Goal: Check status: Check status

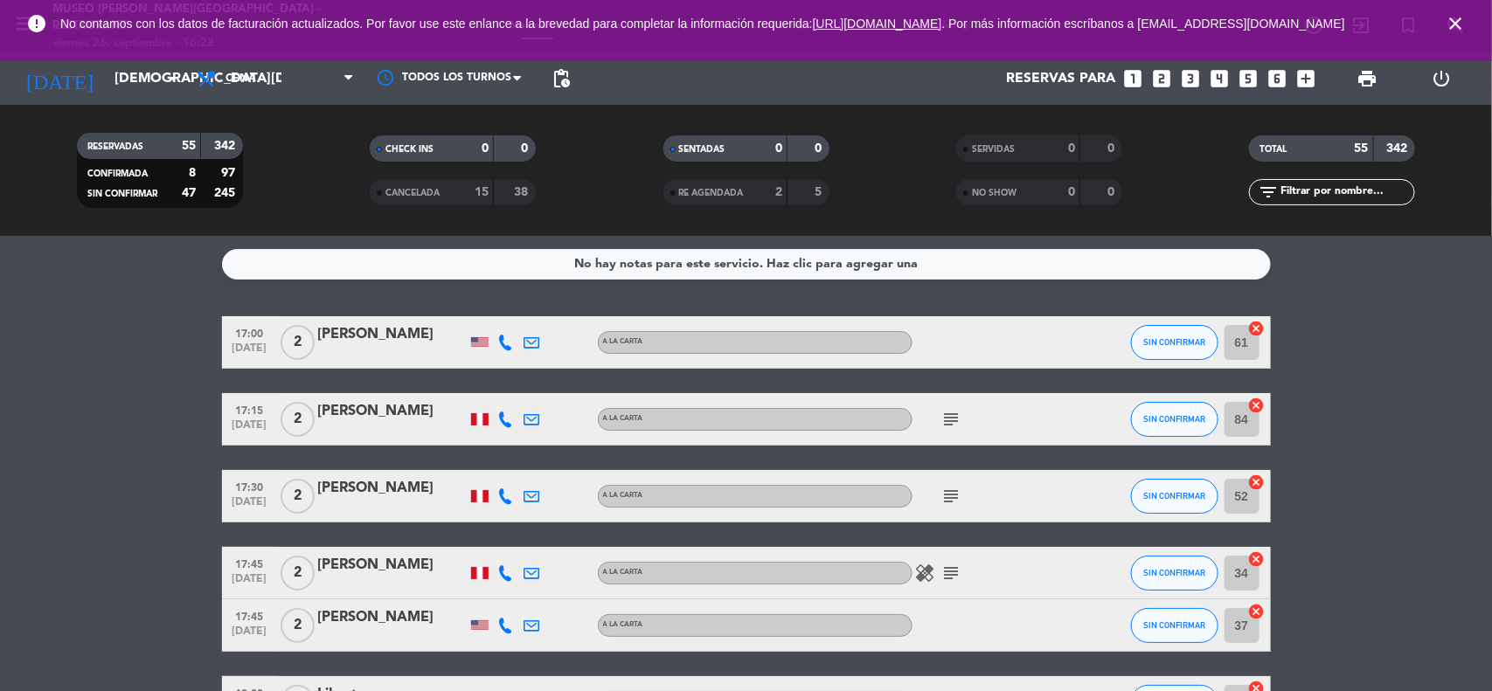
scroll to position [983, 0]
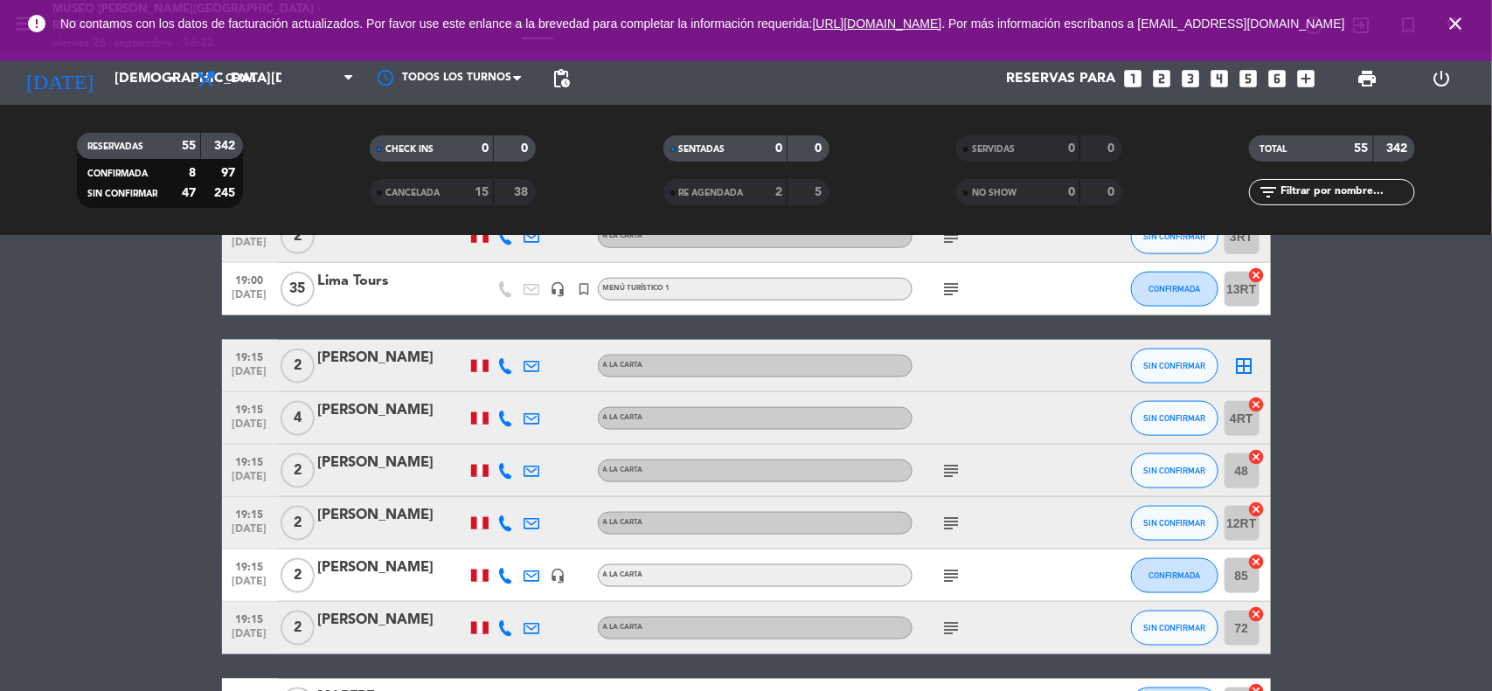
click at [1454, 24] on icon "close" at bounding box center [1455, 23] width 21 height 21
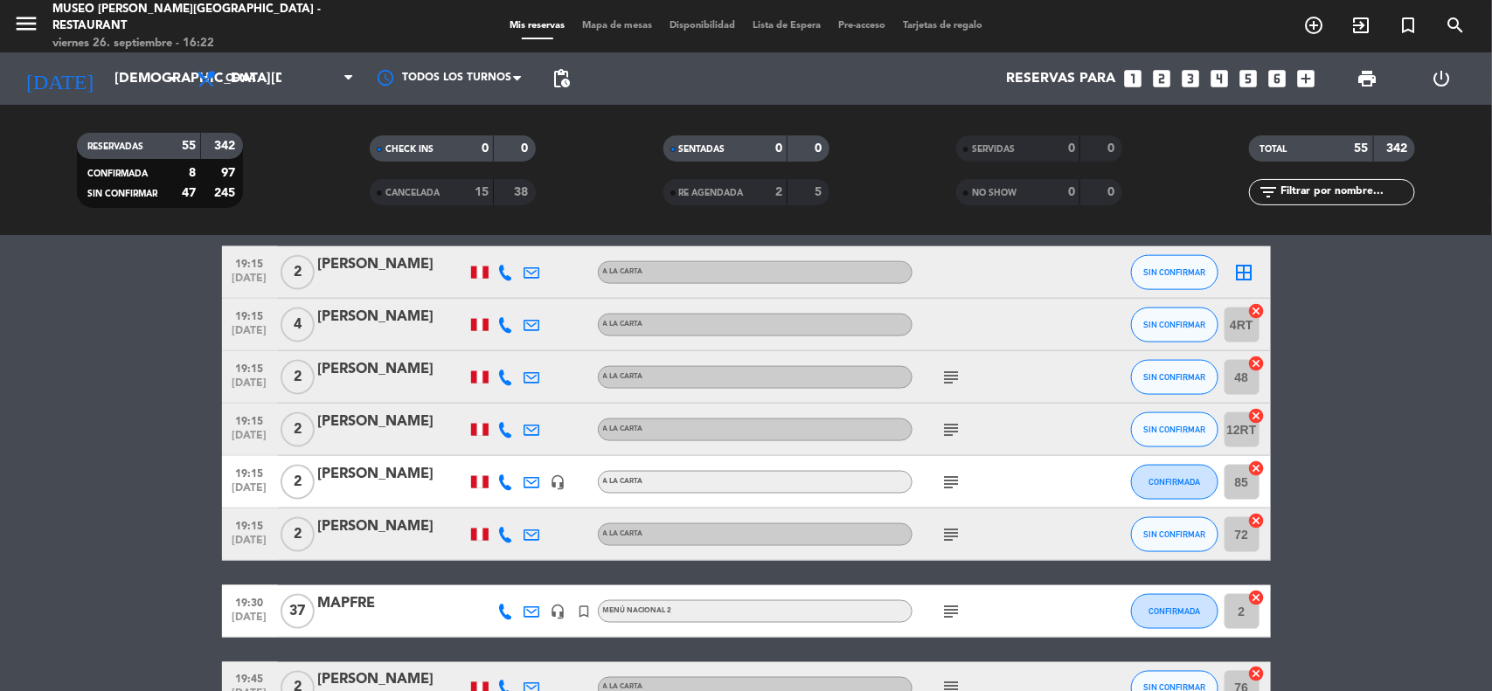
scroll to position [1202, 0]
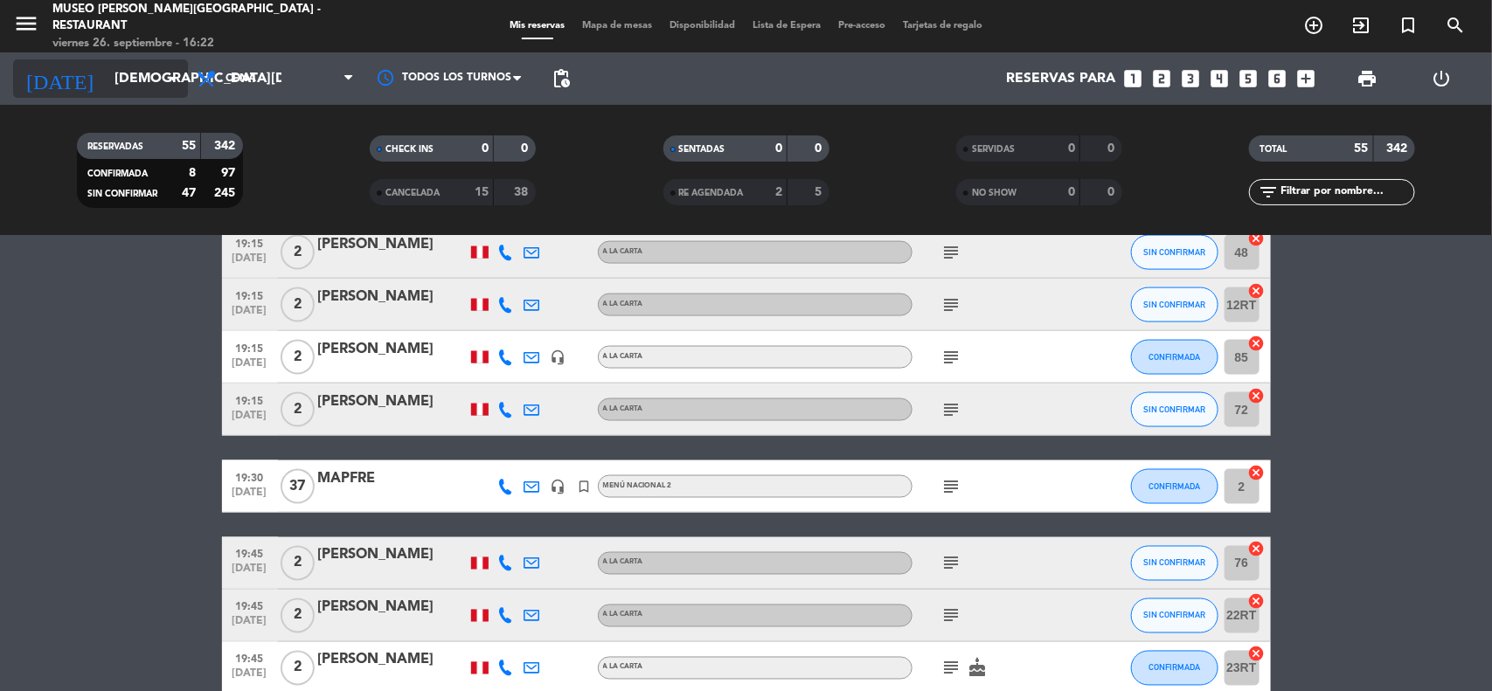
click at [121, 85] on input "[DEMOGRAPHIC_DATA][DATE]" at bounding box center [198, 79] width 184 height 34
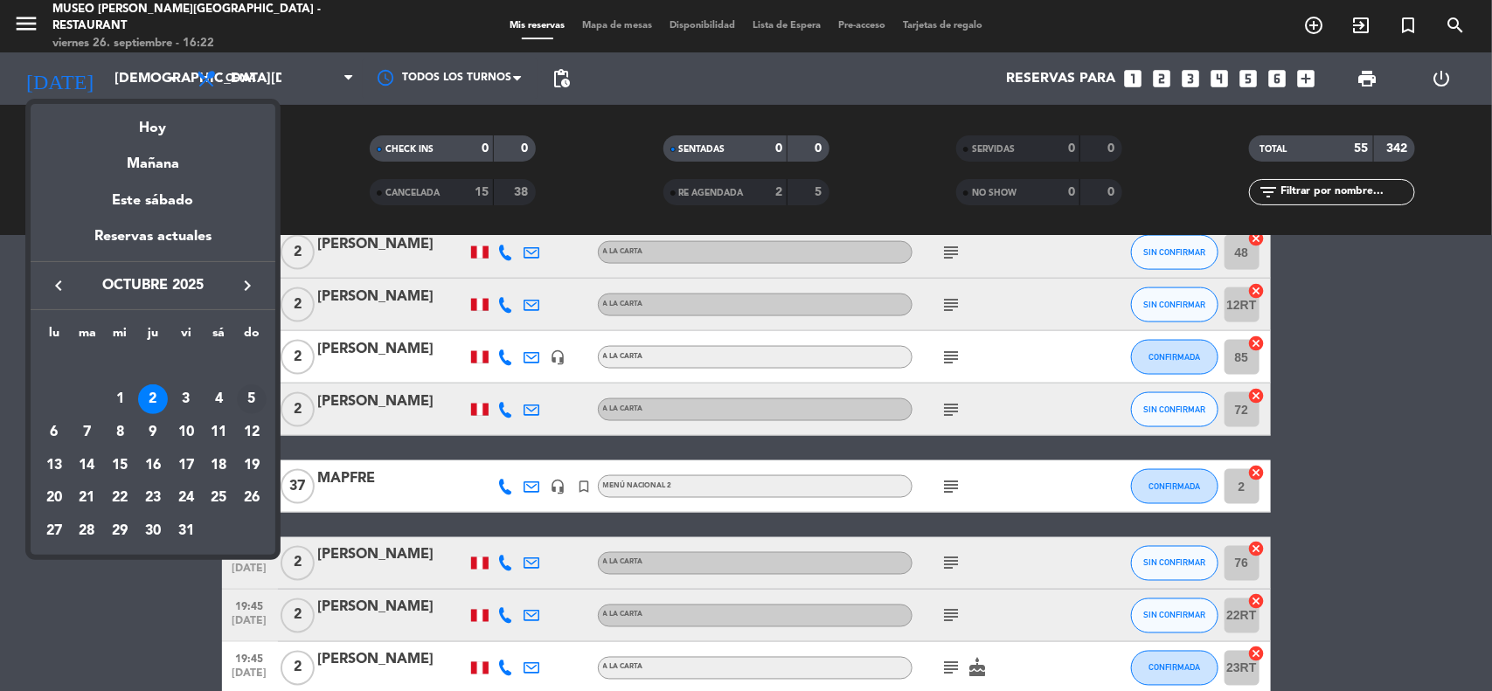
click at [250, 402] on div "5" at bounding box center [252, 400] width 30 height 30
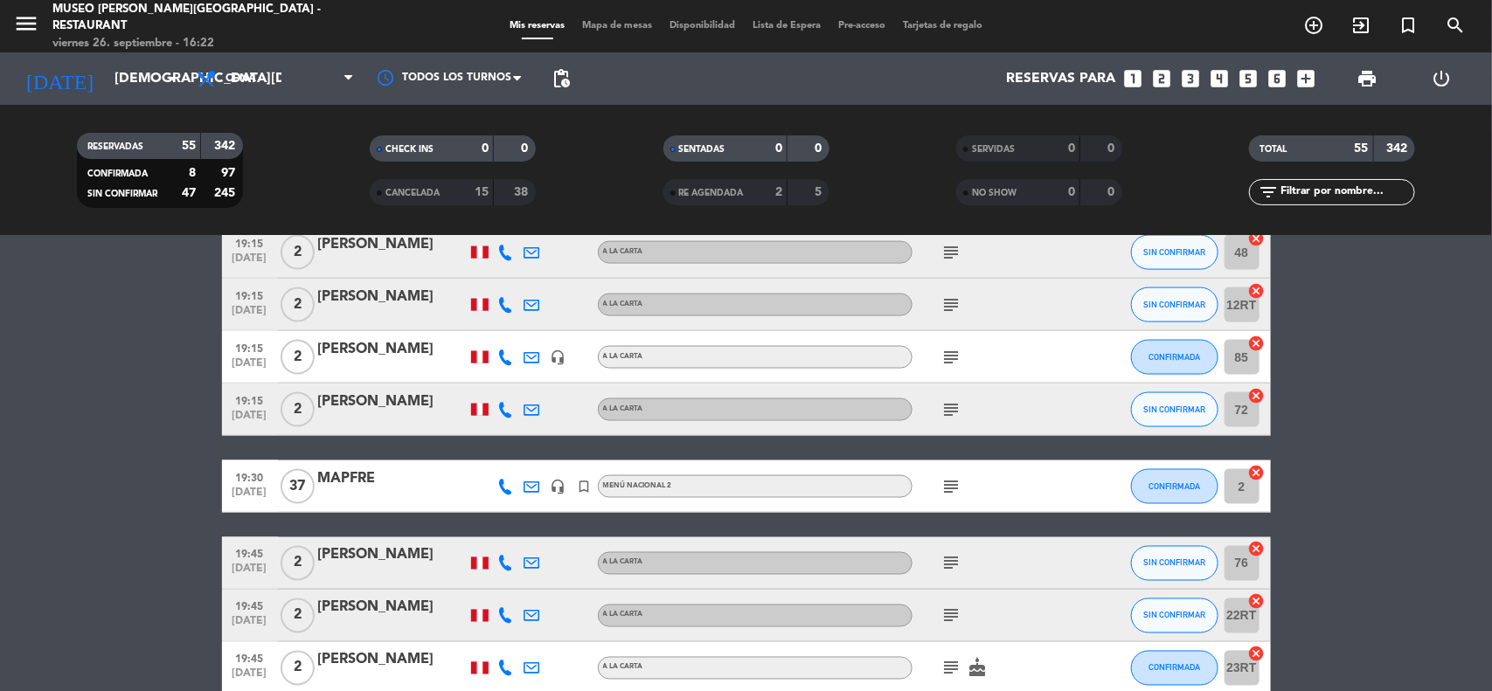
type input "[DATE]"
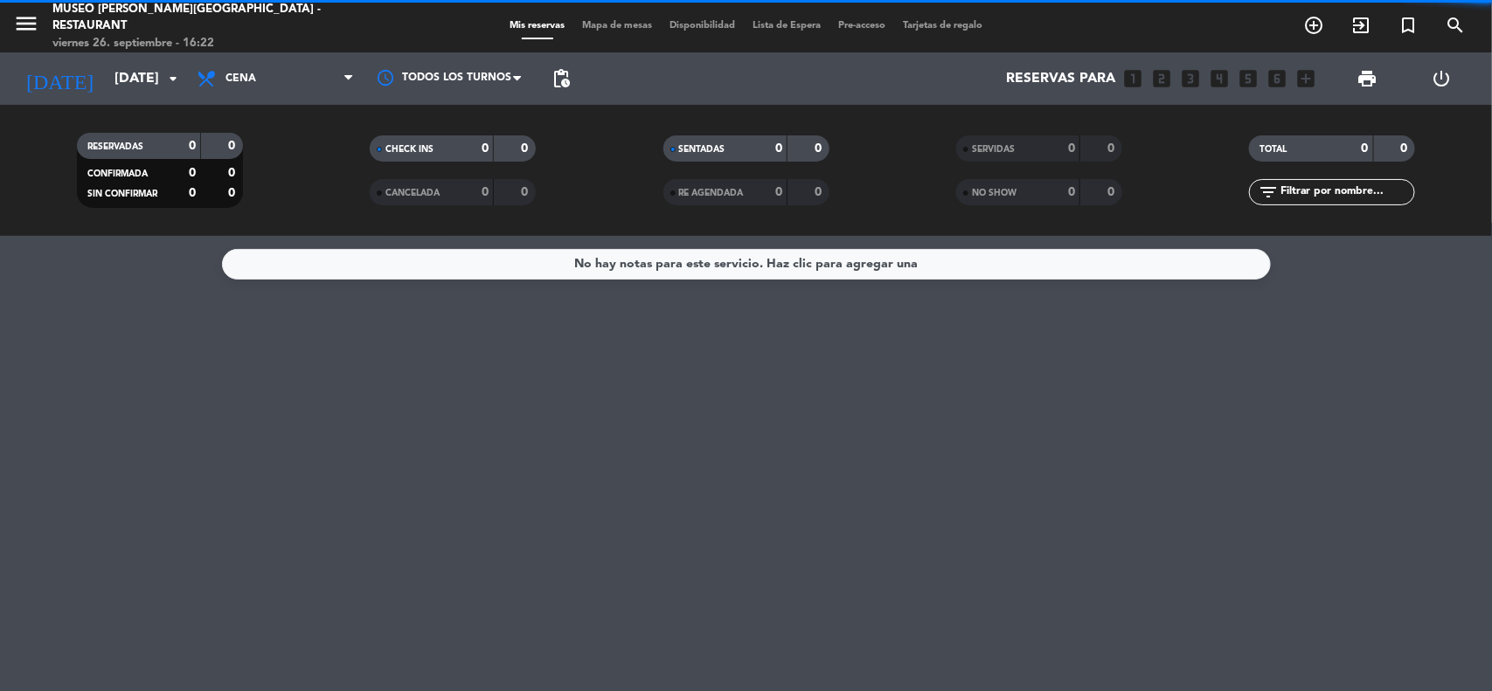
click at [285, 80] on span "Cena" at bounding box center [275, 78] width 175 height 38
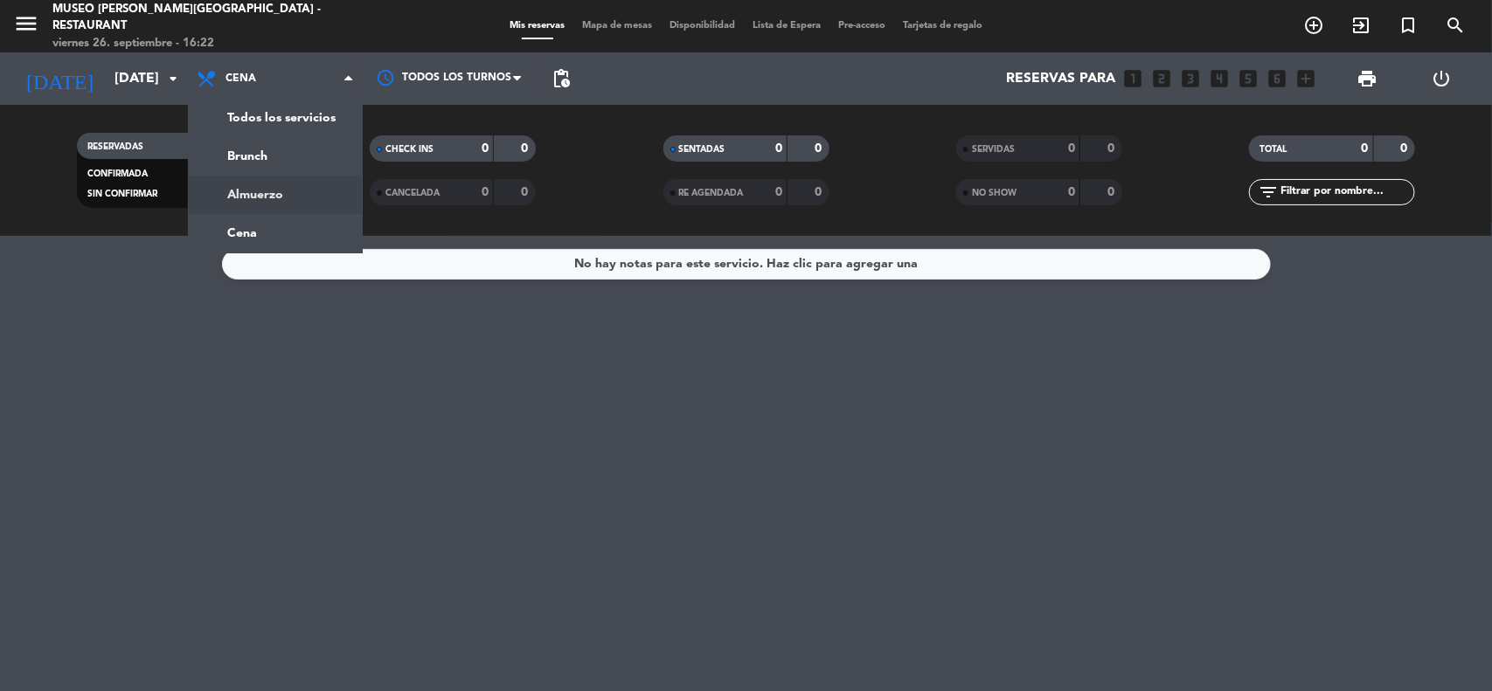
click at [287, 197] on div "menu [GEOGRAPHIC_DATA][PERSON_NAME] - Restaurant [DATE] 26. septiembre - 16:22 …" at bounding box center [746, 118] width 1492 height 236
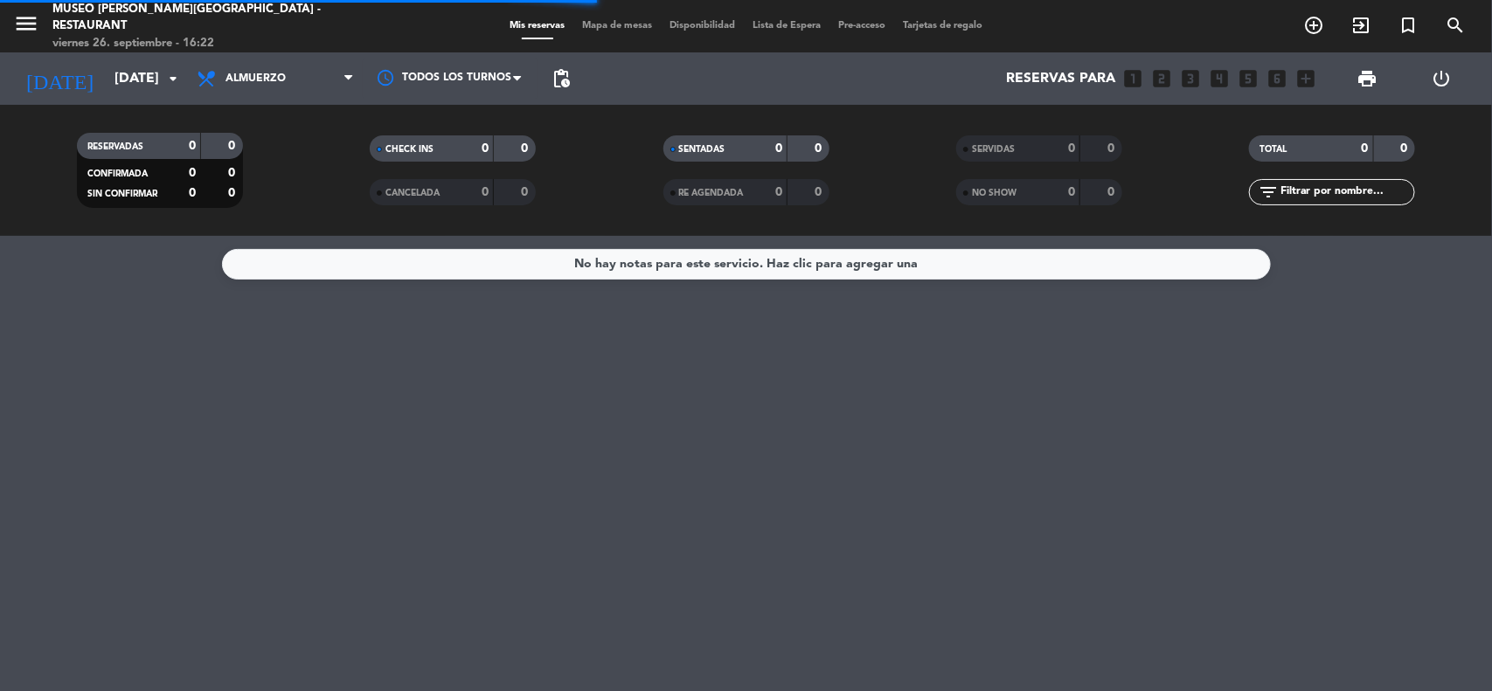
click at [1309, 192] on input "text" at bounding box center [1346, 192] width 135 height 19
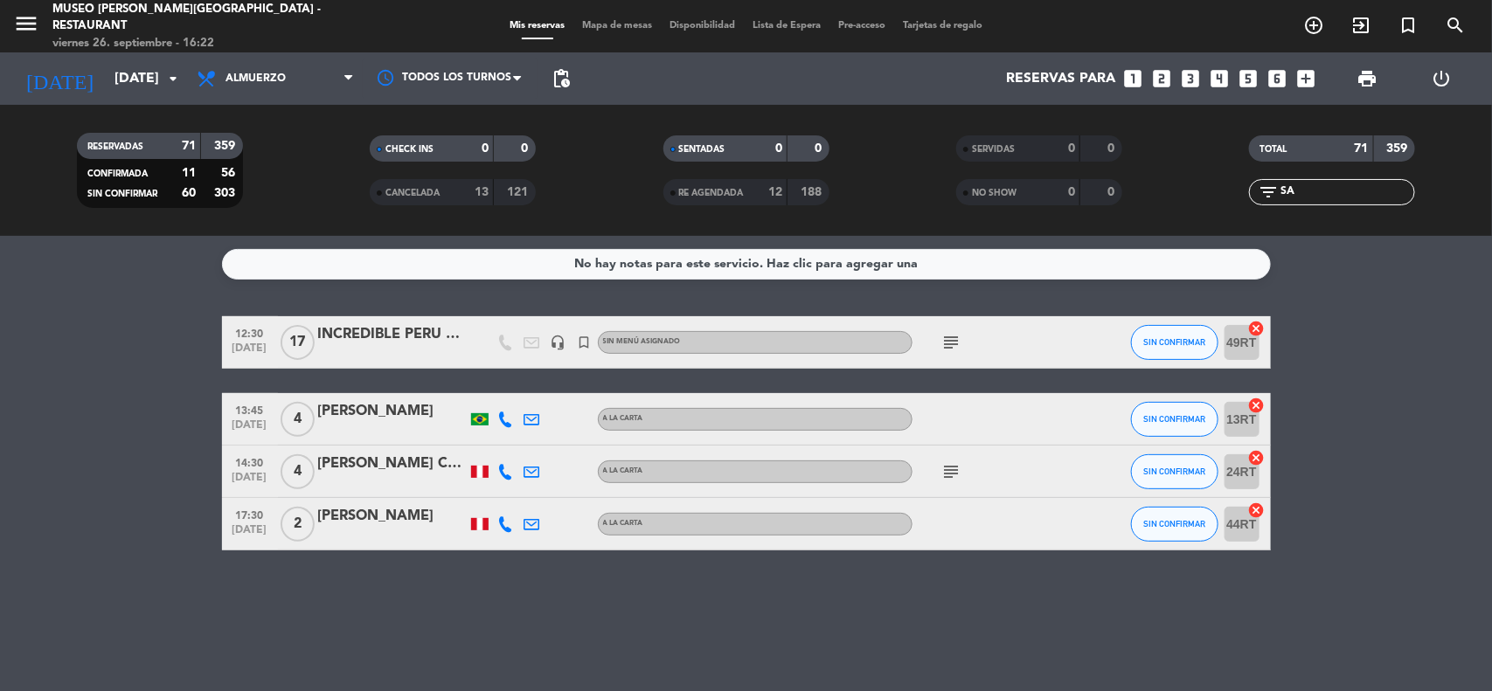
type input "SAT"
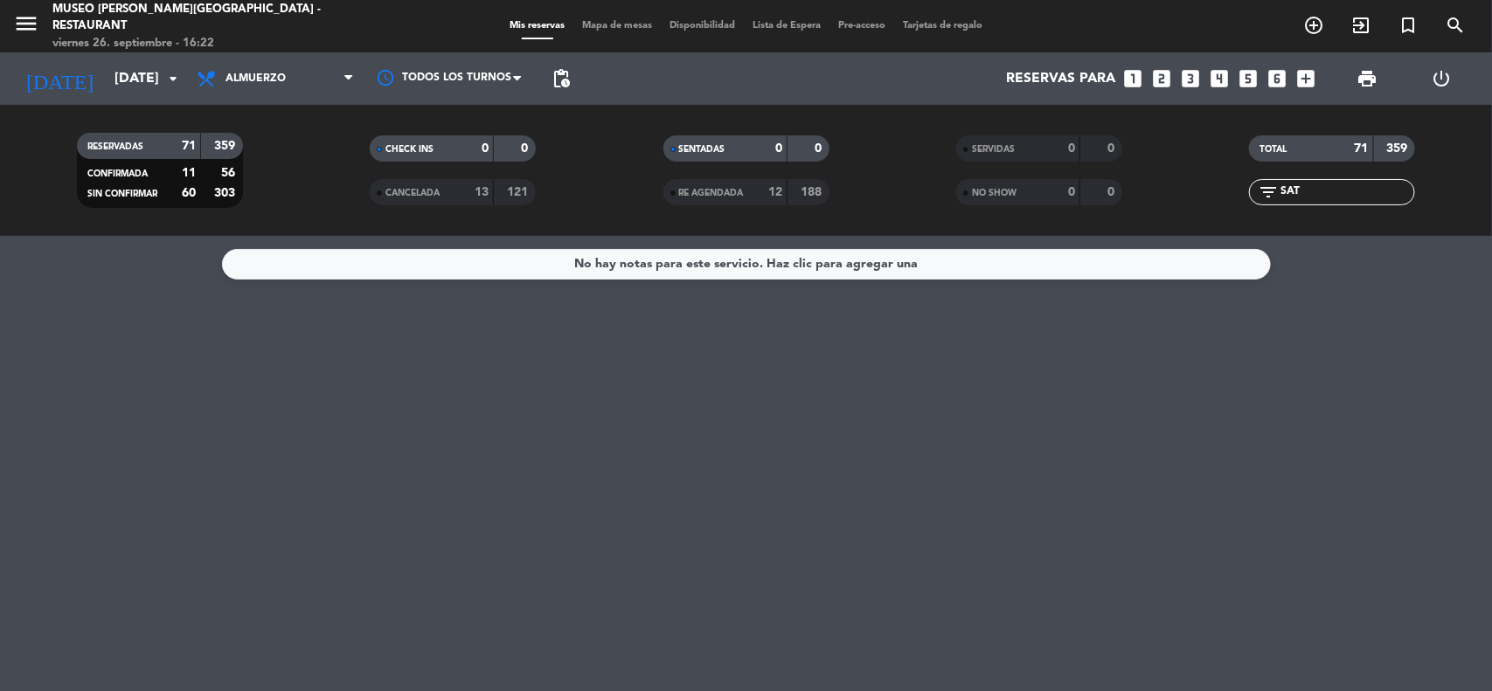
drag, startPoint x: 1313, startPoint y: 195, endPoint x: 1261, endPoint y: 195, distance: 51.6
click at [1261, 195] on div "filter_list SAT" at bounding box center [1332, 192] width 166 height 26
